Goal: Task Accomplishment & Management: Complete application form

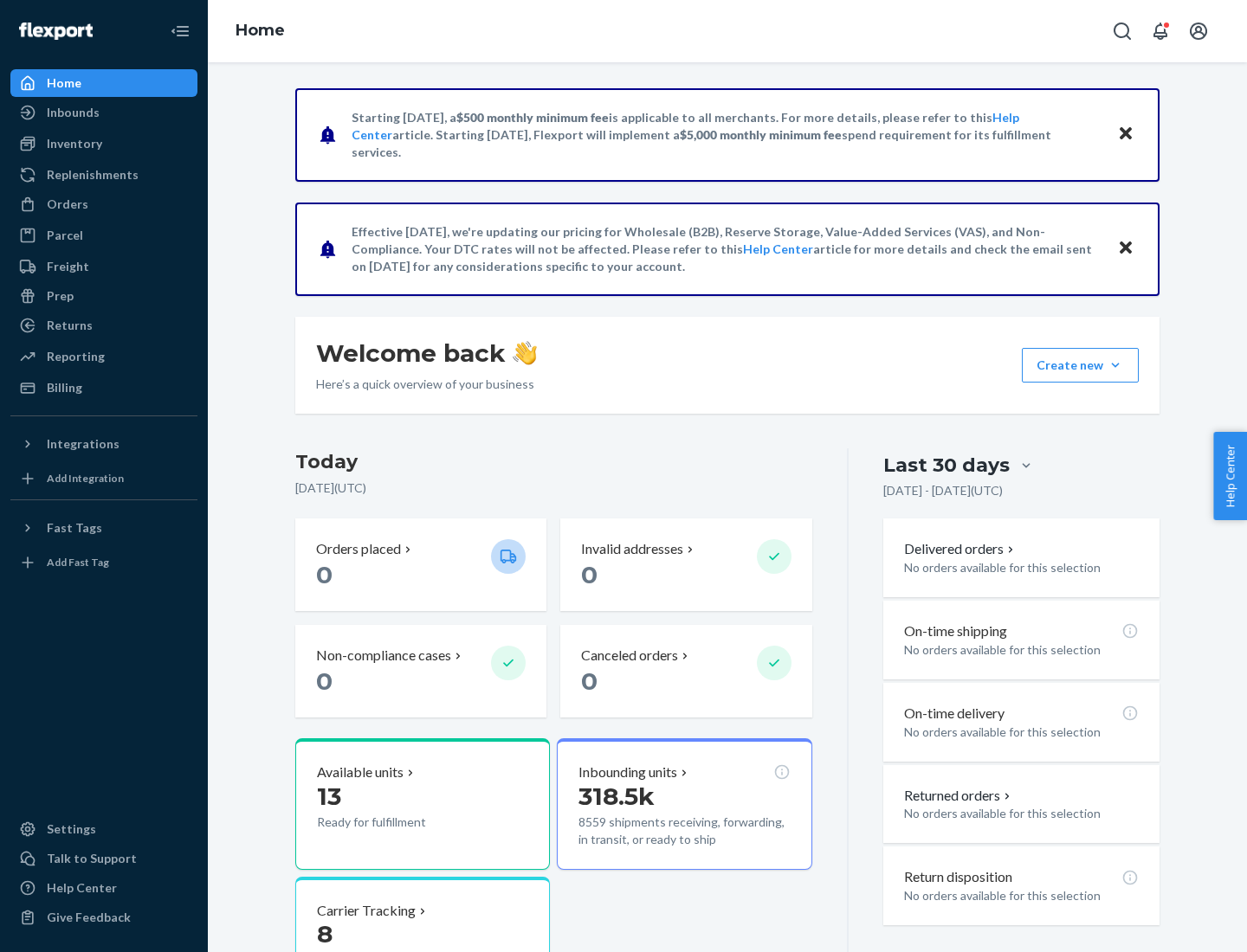
click at [1115, 365] on button "Create new Create new inbound Create new order Create new product" at bounding box center [1080, 365] width 117 height 35
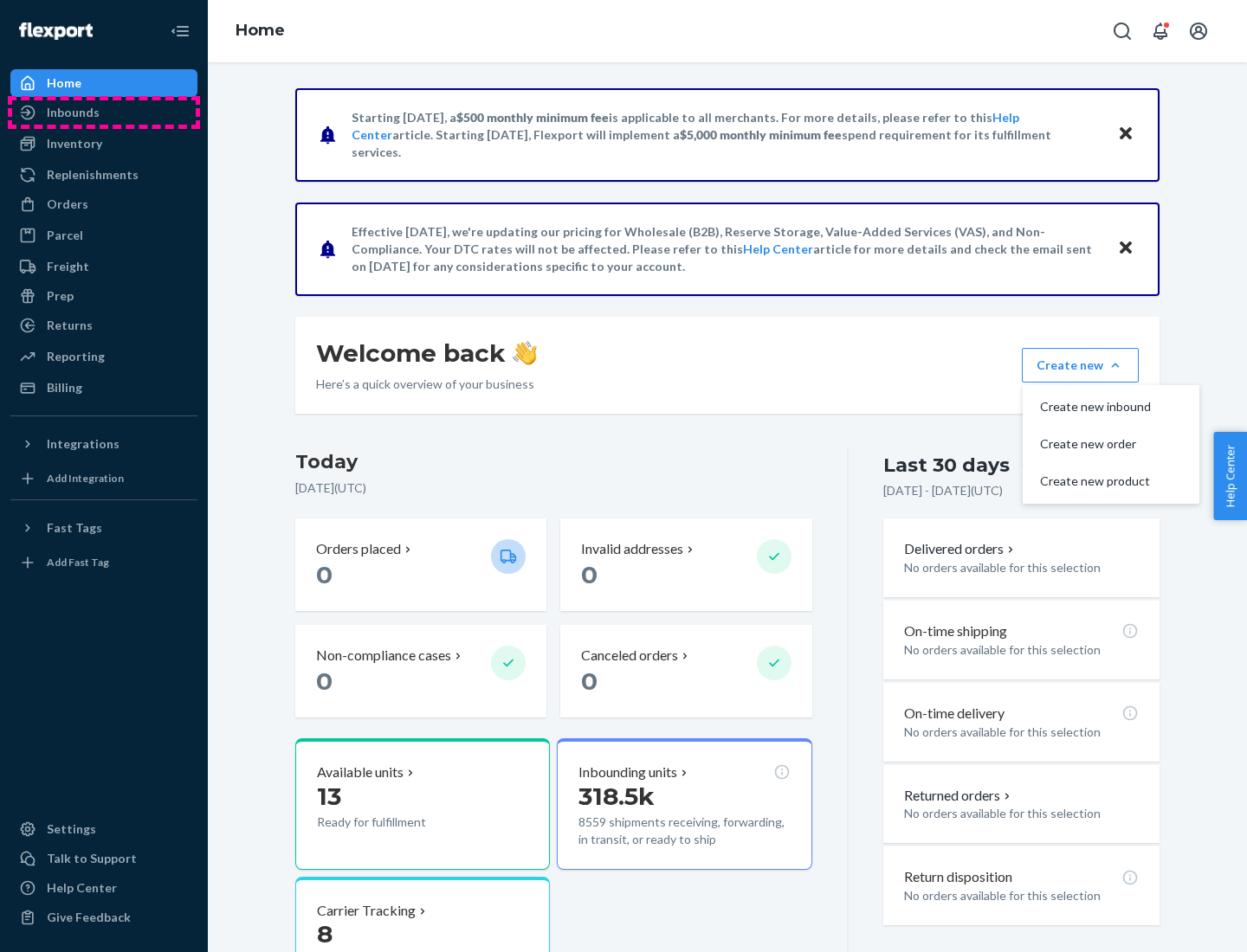
click at [104, 112] on div "Inbounds" at bounding box center [104, 112] width 183 height 24
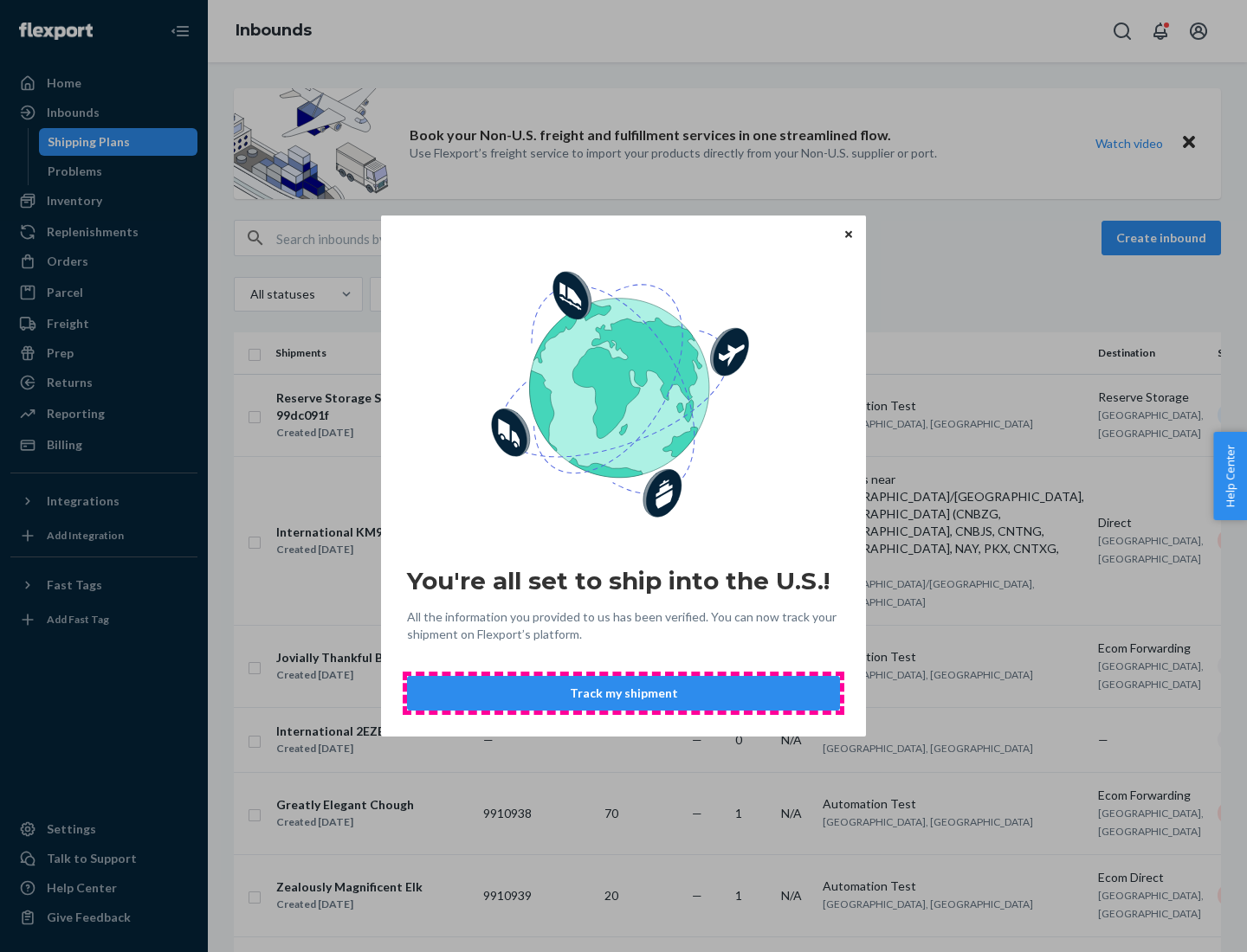
click at [624, 694] on button "Track my shipment" at bounding box center [624, 693] width 433 height 35
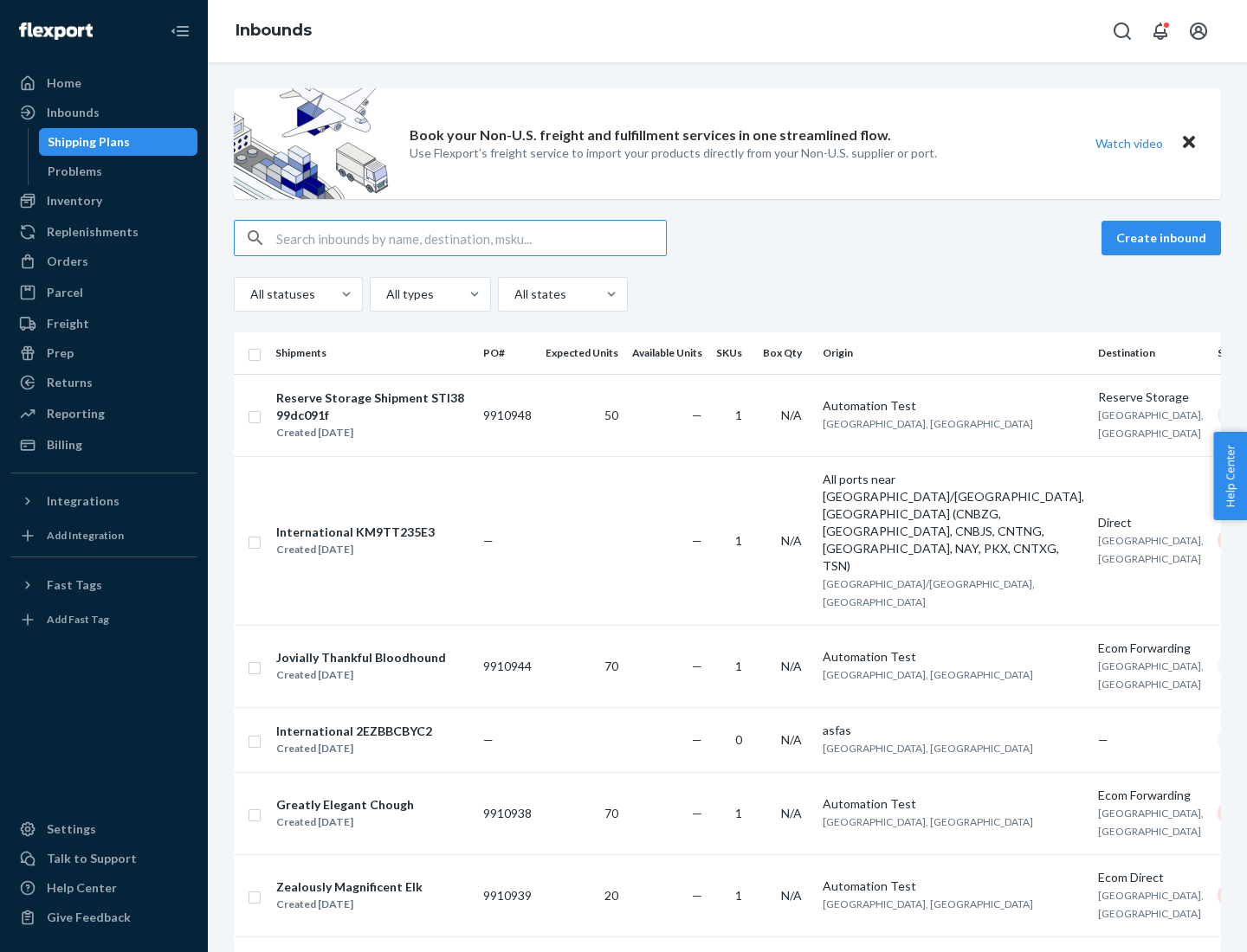
click at [1164, 238] on button "Create inbound" at bounding box center [1161, 238] width 119 height 35
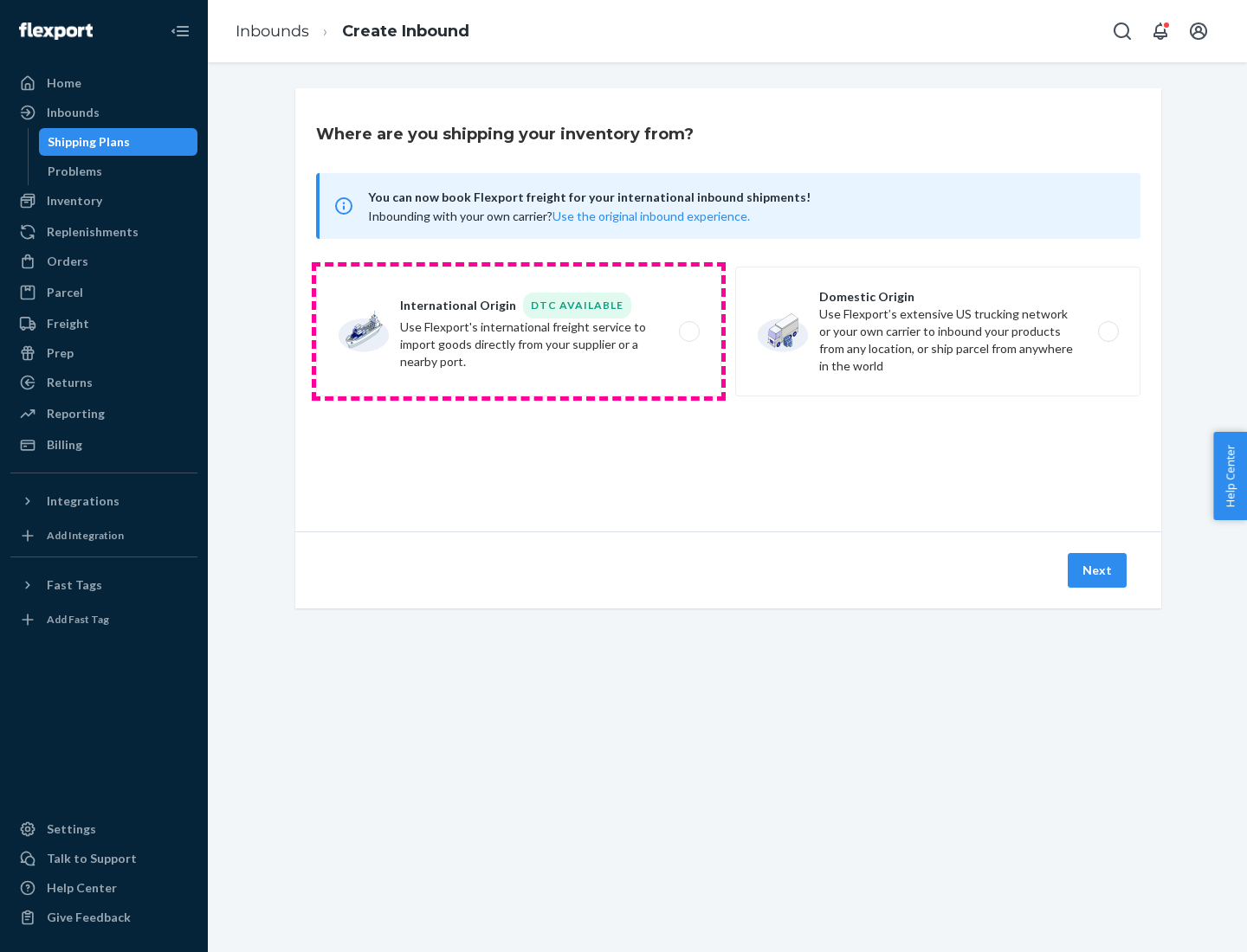
click at [518, 331] on label "International Origin DTC Available Use Flexport's international freight service…" at bounding box center [518, 331] width 405 height 130
click at [689, 331] on input "International Origin DTC Available Use Flexport's international freight service…" at bounding box center [694, 331] width 12 height 12
radio input "true"
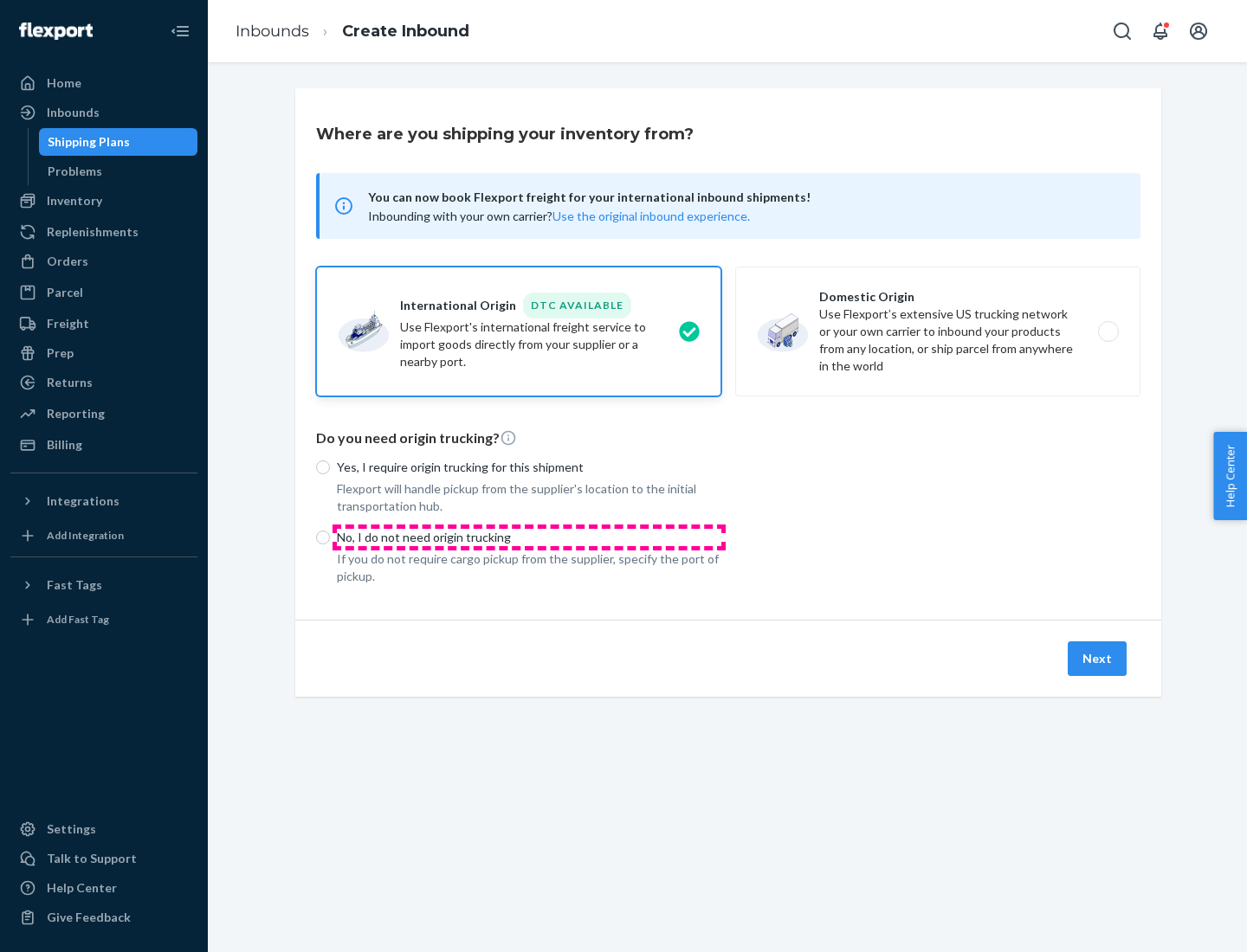
click at [529, 537] on p "No, I do not need origin trucking" at bounding box center [529, 537] width 385 height 17
click at [330, 537] on input "No, I do not need origin trucking" at bounding box center [323, 538] width 14 height 14
radio input "true"
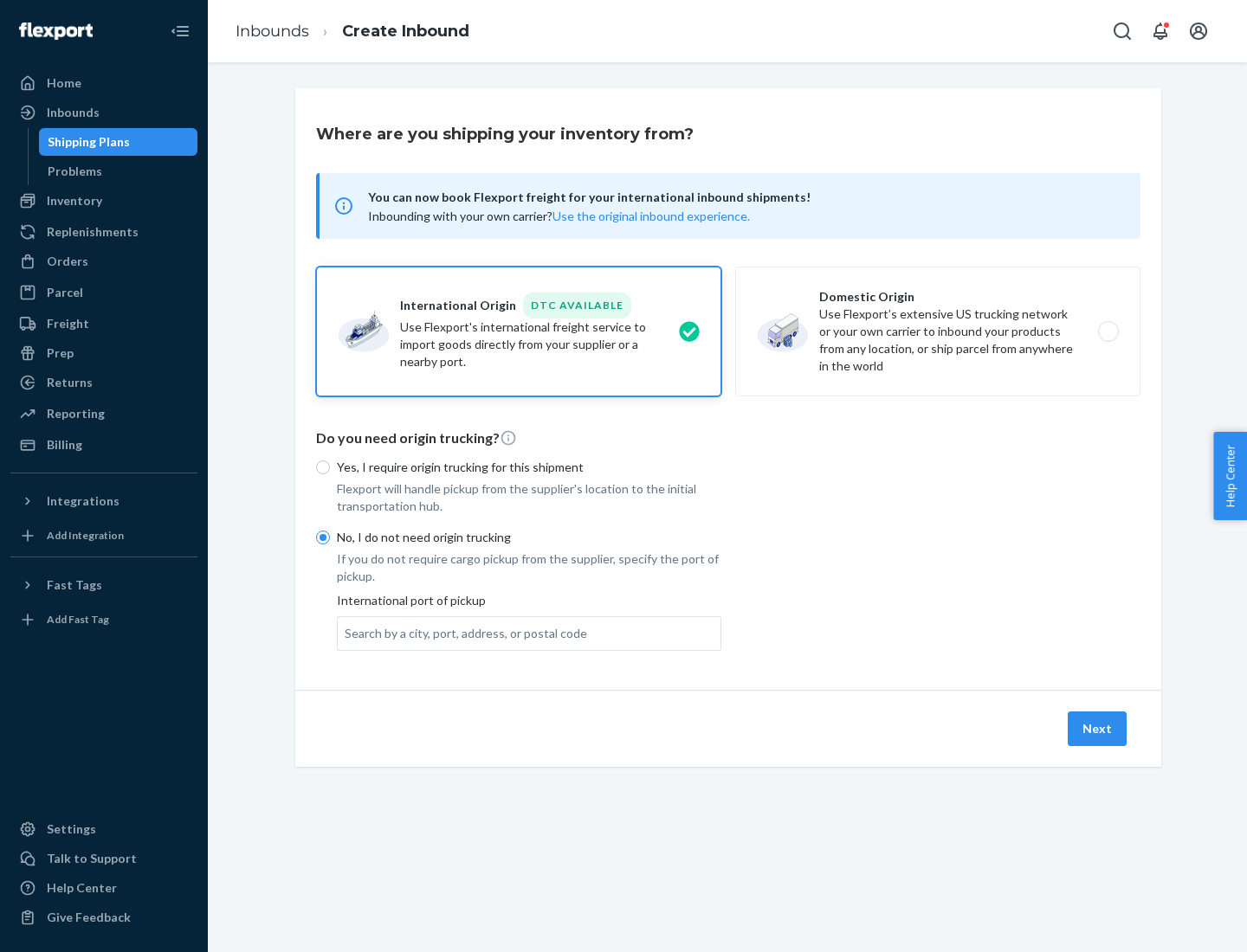
click at [461, 633] on div "Search by a city, port, address, or postal code" at bounding box center [466, 633] width 242 height 17
click at [346, 633] on input "Search by a city, port, address, or postal code" at bounding box center [346, 633] width 2 height 17
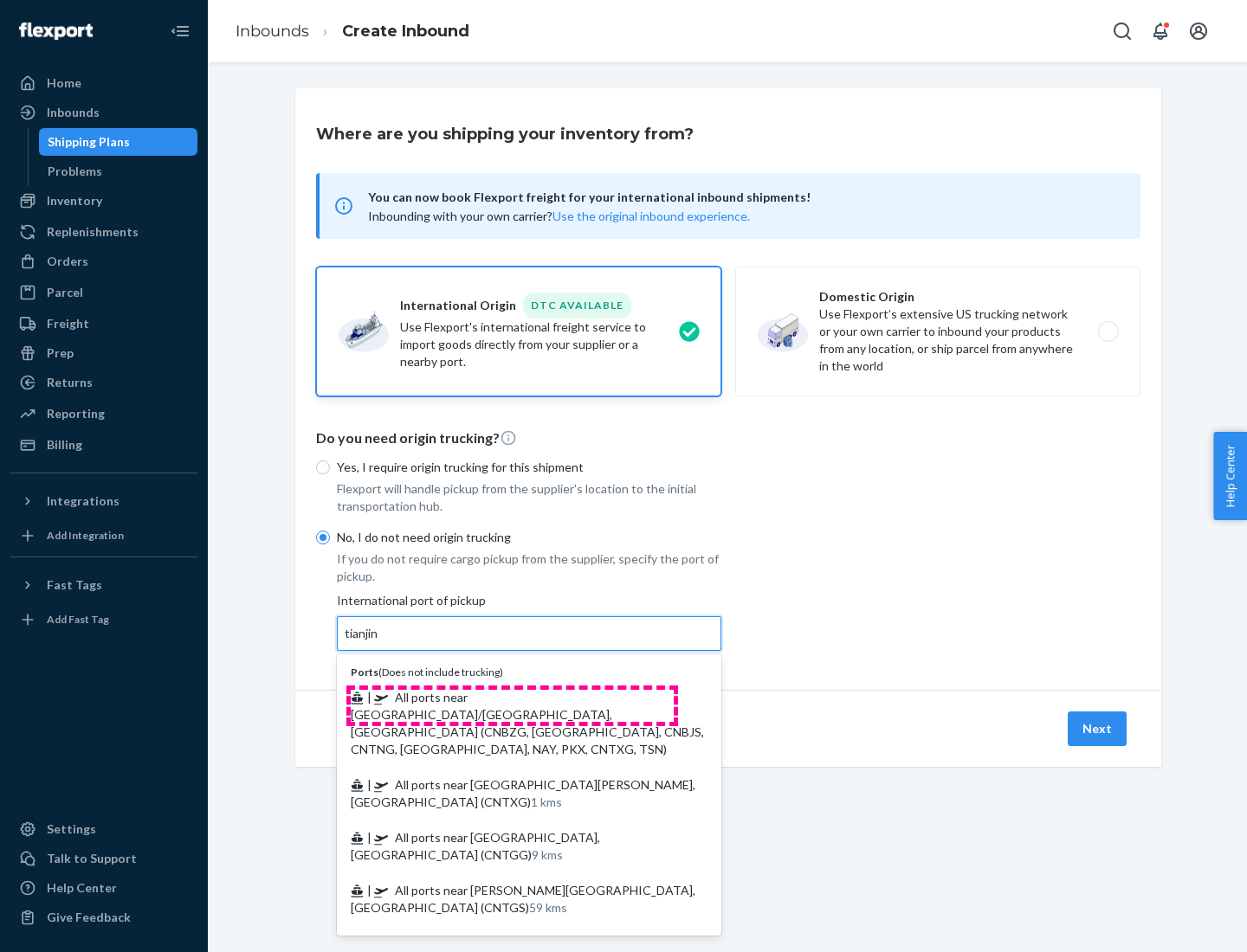
click at [512, 697] on span "| All ports near [GEOGRAPHIC_DATA]/[GEOGRAPHIC_DATA], [GEOGRAPHIC_DATA] (CNBZG,…" at bounding box center [527, 723] width 354 height 67
click at [380, 642] on input "tianjin" at bounding box center [363, 633] width 36 height 17
type input "All ports near [GEOGRAPHIC_DATA]/[GEOGRAPHIC_DATA], [GEOGRAPHIC_DATA] (CNBZG, […"
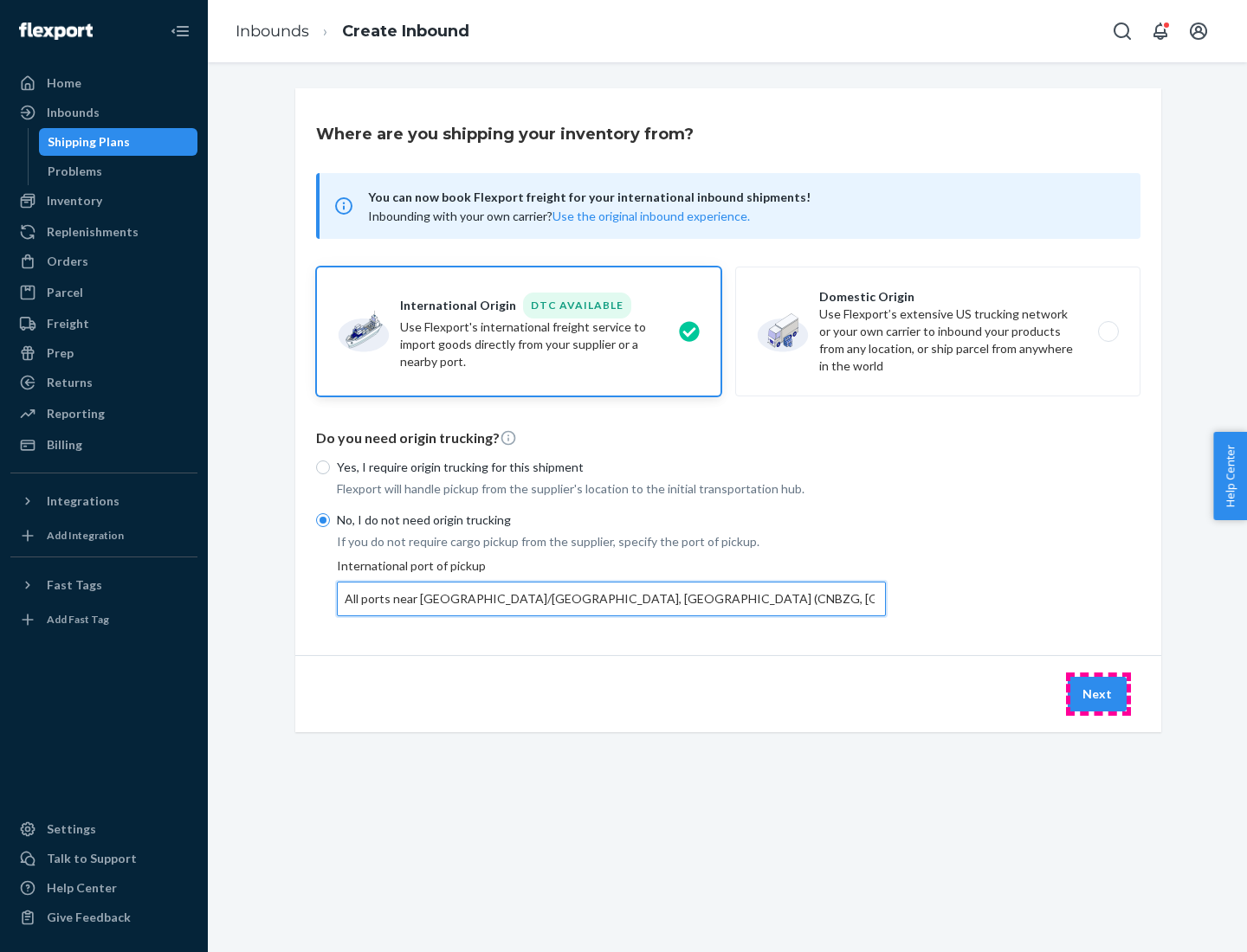
click at [1098, 694] on button "Next" at bounding box center [1097, 694] width 59 height 35
